Goal: Task Accomplishment & Management: Use online tool/utility

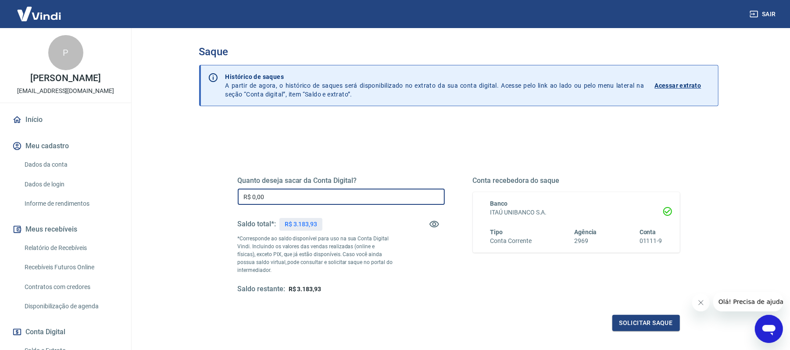
click at [327, 200] on input "R$ 0,00" at bounding box center [341, 197] width 207 height 16
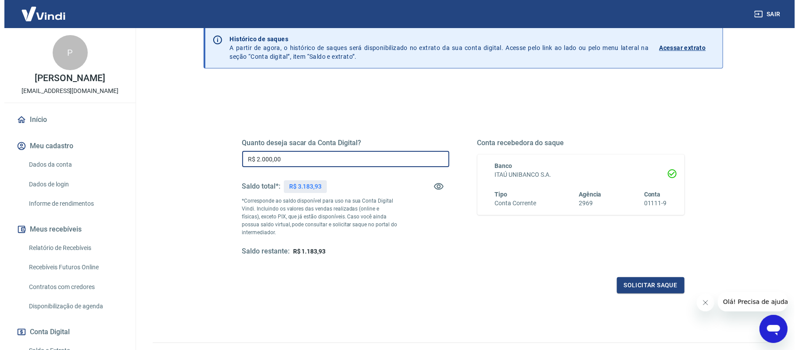
scroll to position [58, 0]
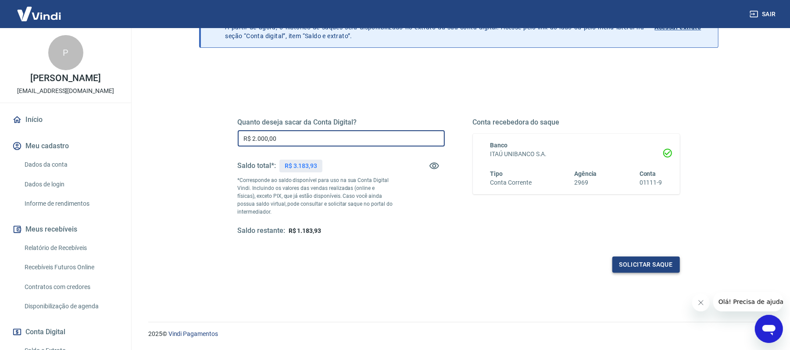
type input "R$ 2.000,00"
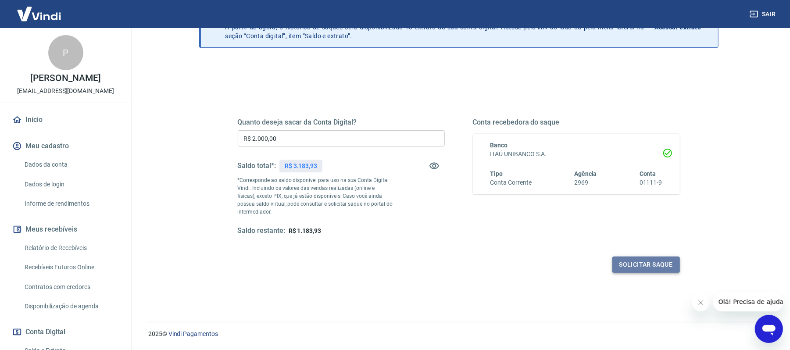
click at [634, 261] on button "Solicitar saque" at bounding box center [646, 265] width 68 height 16
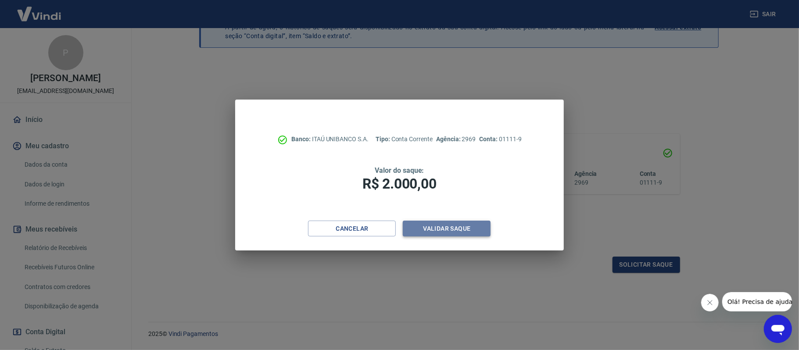
click at [436, 225] on button "Validar saque" at bounding box center [447, 229] width 88 height 16
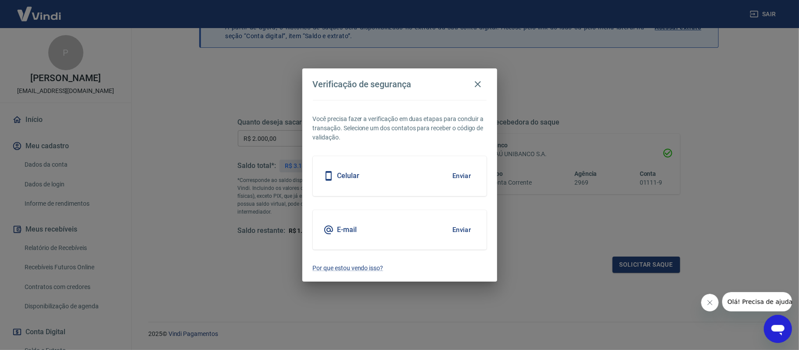
click at [397, 173] on div "Celular Enviar" at bounding box center [400, 175] width 174 height 39
click at [464, 174] on button "Enviar" at bounding box center [461, 176] width 29 height 18
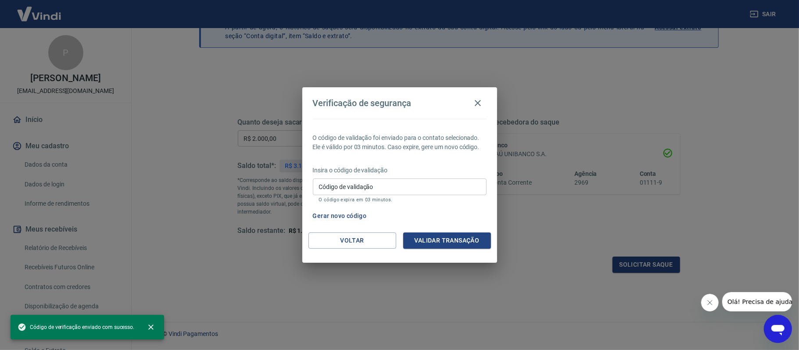
click at [446, 187] on input "Código de validação" at bounding box center [400, 187] width 174 height 16
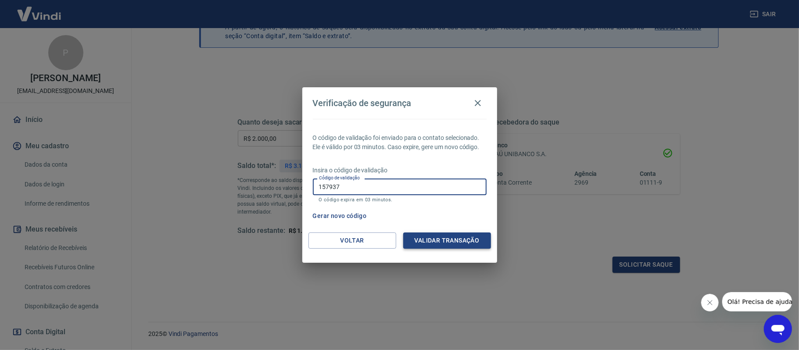
type input "157937"
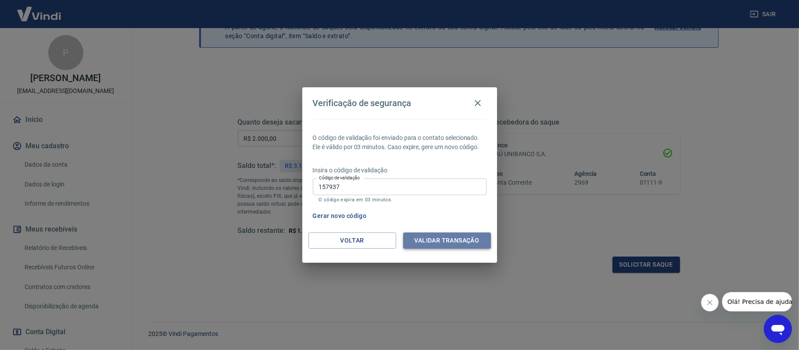
click at [441, 235] on button "Validar transação" at bounding box center [447, 240] width 88 height 16
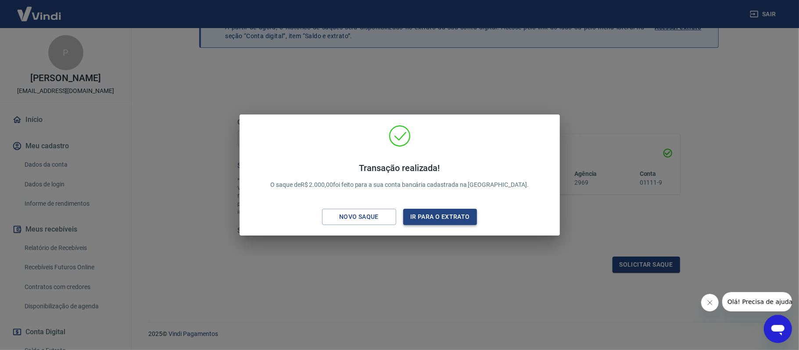
click at [436, 218] on button "Ir para o extrato" at bounding box center [440, 217] width 74 height 16
